Goal: Information Seeking & Learning: Learn about a topic

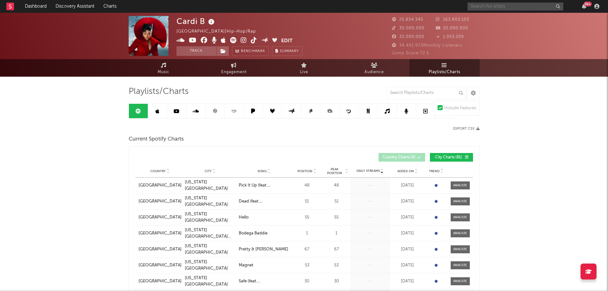
click at [505, 8] on input "text" at bounding box center [516, 7] width 96 height 8
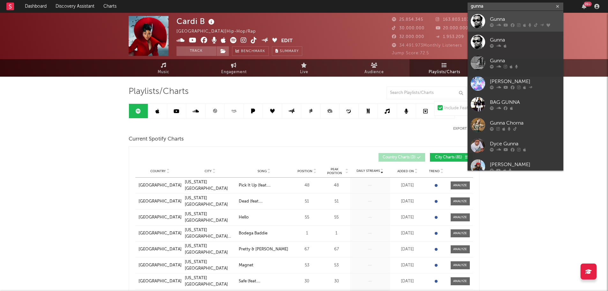
type input "gunna"
click at [495, 22] on div "Gunna" at bounding box center [525, 19] width 70 height 8
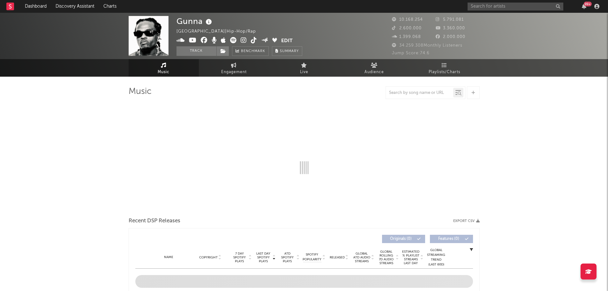
select select "6m"
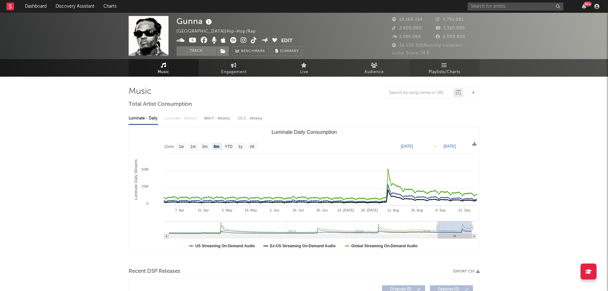
drag, startPoint x: 443, startPoint y: 68, endPoint x: 453, endPoint y: 73, distance: 10.9
click at [443, 68] on link "Playlists/Charts" at bounding box center [445, 68] width 70 height 18
